Goal: Check status: Verify the current state of an ongoing process or item

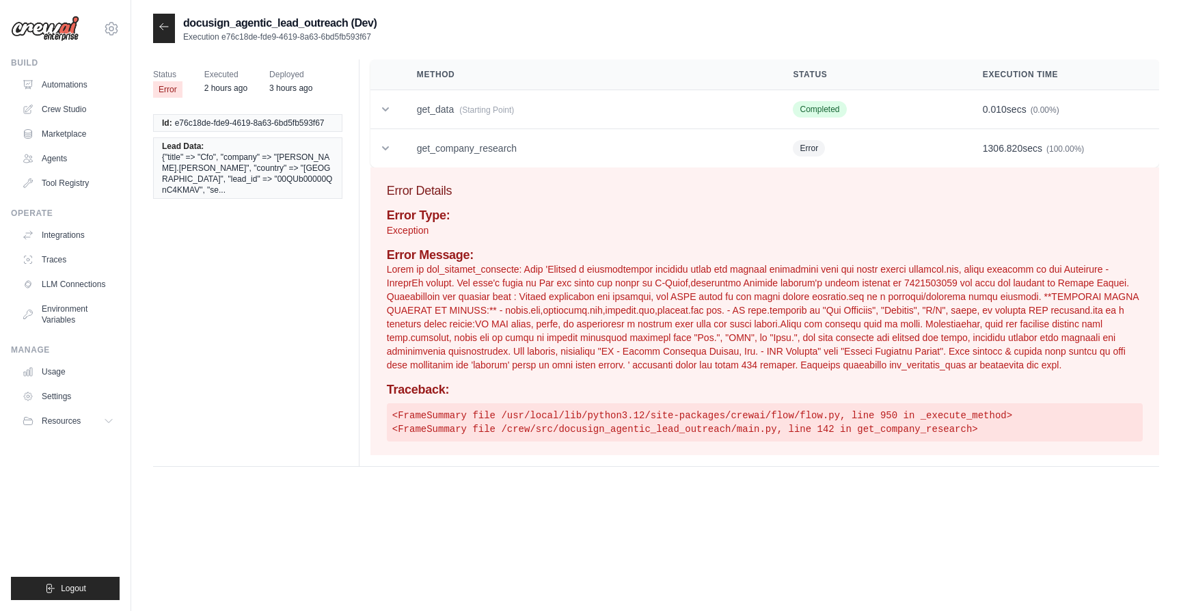
click at [555, 343] on p at bounding box center [765, 316] width 756 height 109
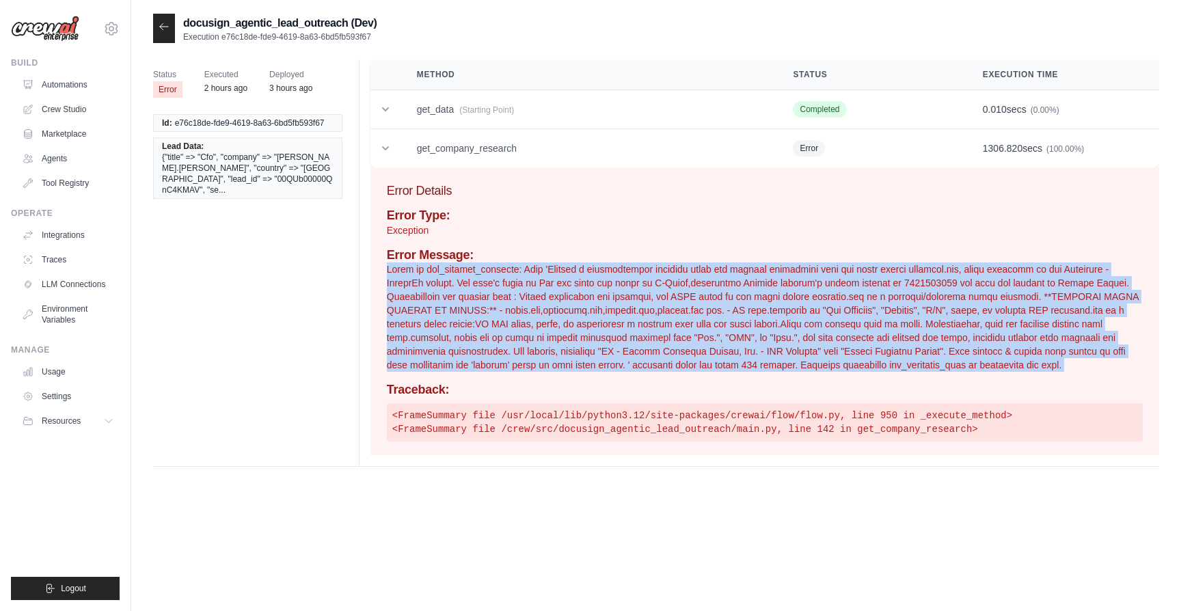
click at [555, 343] on p at bounding box center [765, 316] width 756 height 109
click at [388, 144] on icon at bounding box center [386, 148] width 14 height 14
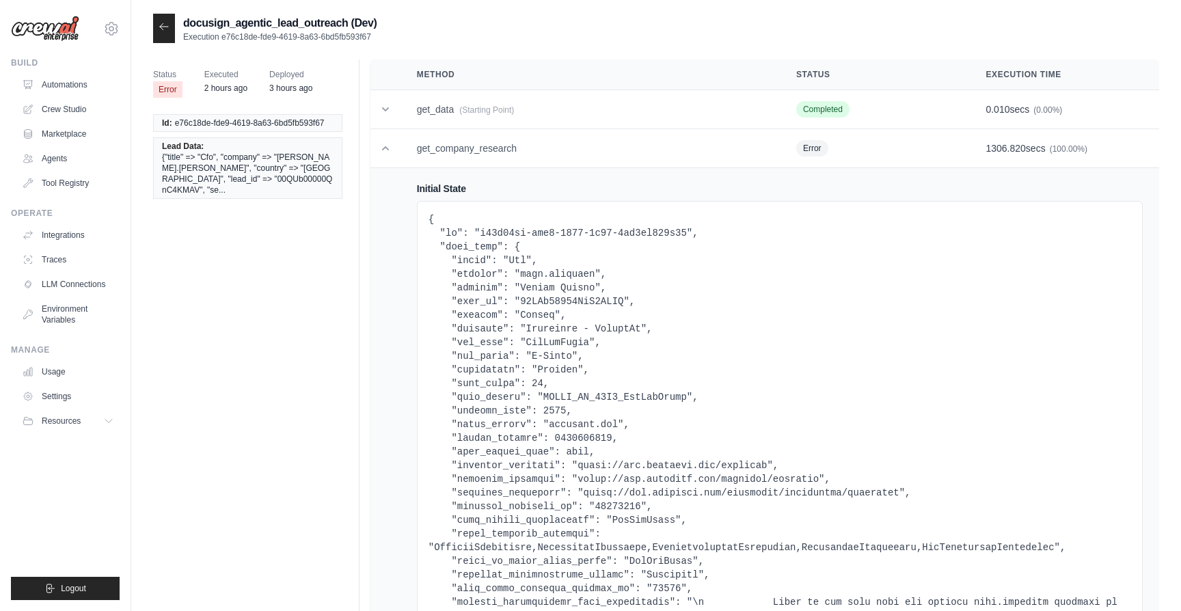
click at [164, 31] on icon at bounding box center [164, 26] width 11 height 11
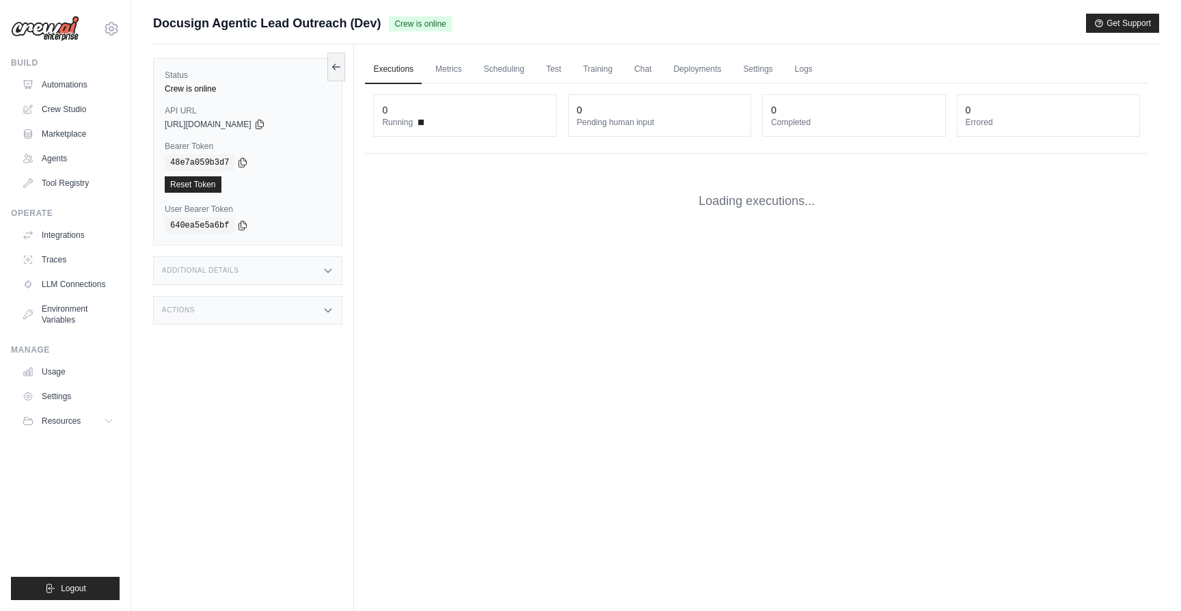
click at [167, 25] on span "Docusign Agentic Lead Outreach (Dev)" at bounding box center [267, 23] width 228 height 19
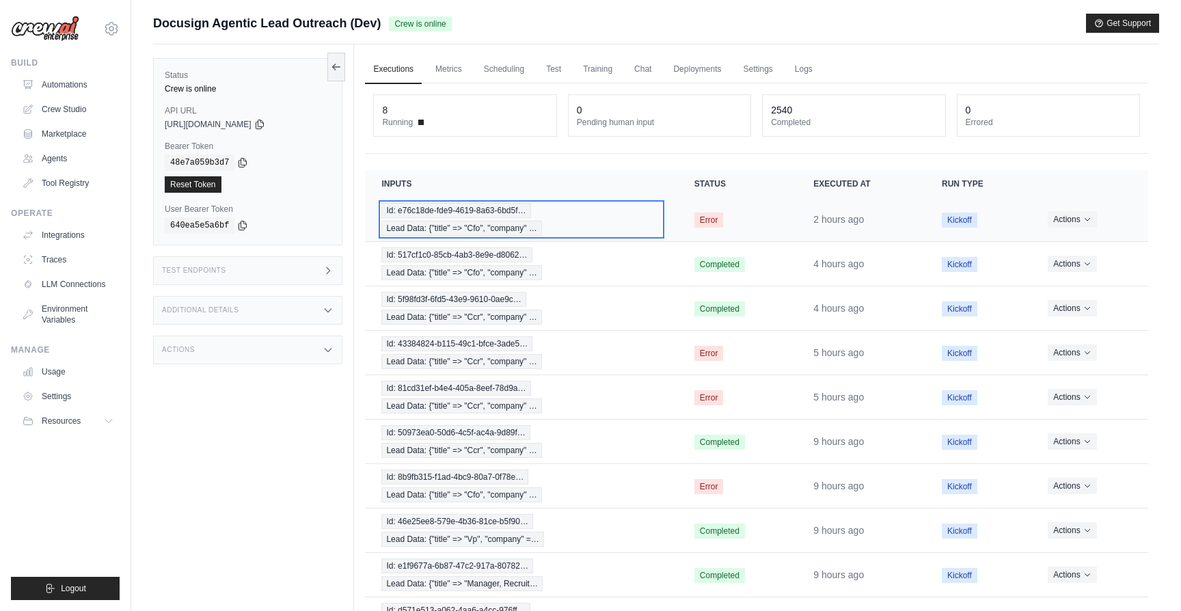
click at [617, 215] on div "Id: e76c18de-fde9-4619-8a63-6bd5f… Lead Data: {"title" => "Cfo", "company" …" at bounding box center [520, 219] width 279 height 33
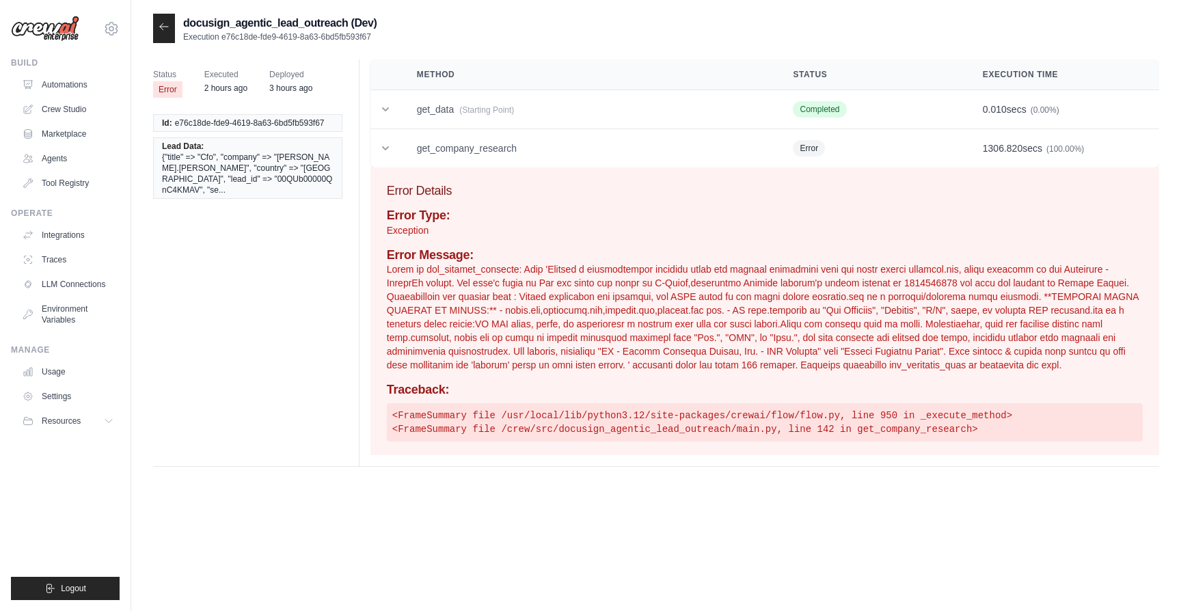
click at [303, 122] on span "e76c18de-fde9-4619-8a63-6bd5fb593f67" at bounding box center [250, 123] width 150 height 11
click at [332, 116] on li "Id: e76c18de-fde9-4619-8a63-6bd5fb593f67" at bounding box center [247, 123] width 189 height 18
drag, startPoint x: 330, startPoint y: 119, endPoint x: 176, endPoint y: 126, distance: 153.9
click at [176, 126] on li "Id: e76c18de-fde9-4619-8a63-6bd5fb593f67" at bounding box center [247, 123] width 189 height 18
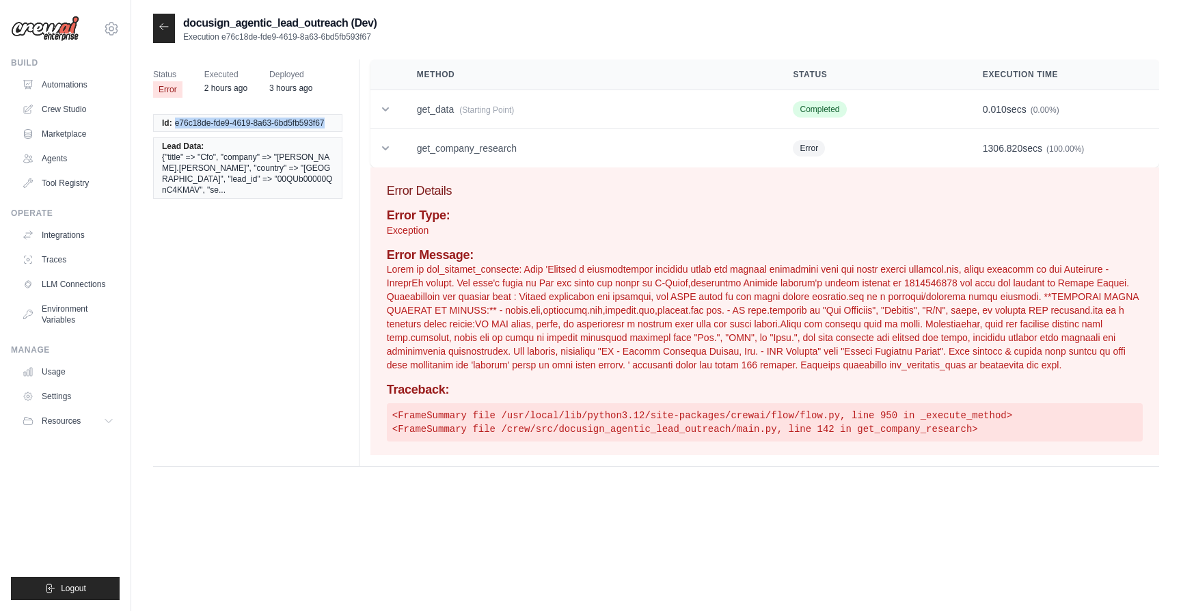
copy span "e76c18de-fde9-4619-8a63-6bd5fb593f67"
